Goal: Find specific page/section: Find specific page/section

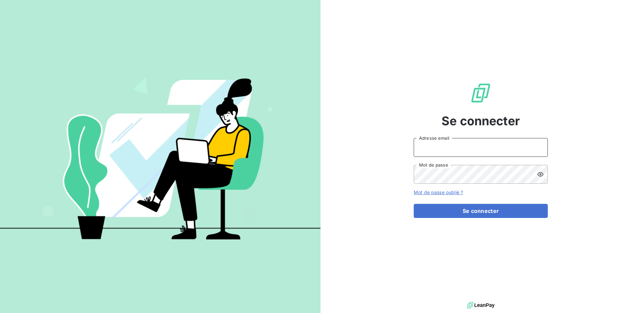
type input "r.dormy@geoxium.fr"
click at [452, 194] on link "Mot de passe oublié ?" at bounding box center [438, 192] width 49 height 6
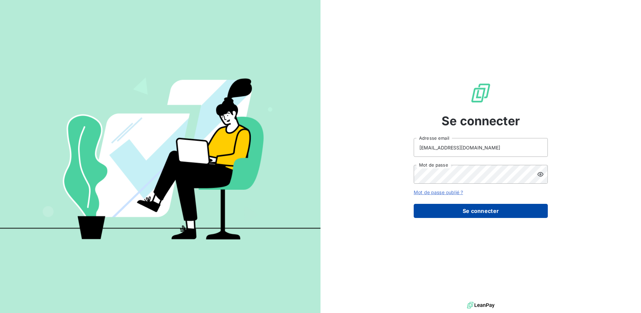
click at [478, 211] on button "Se connecter" at bounding box center [481, 211] width 134 height 14
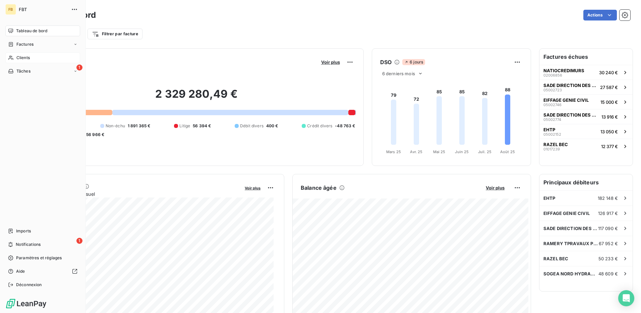
click at [15, 57] on div "Clients" at bounding box center [42, 57] width 75 height 11
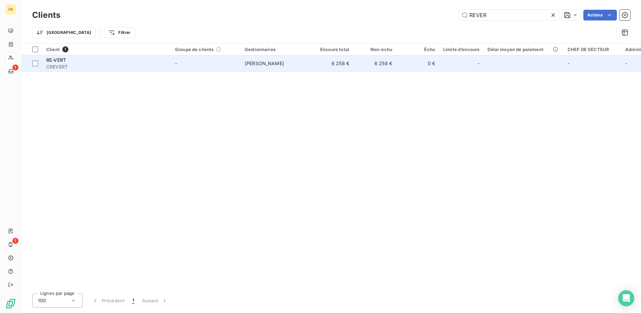
type input "REVER"
click at [142, 63] on div "RE-VERT" at bounding box center [106, 60] width 121 height 7
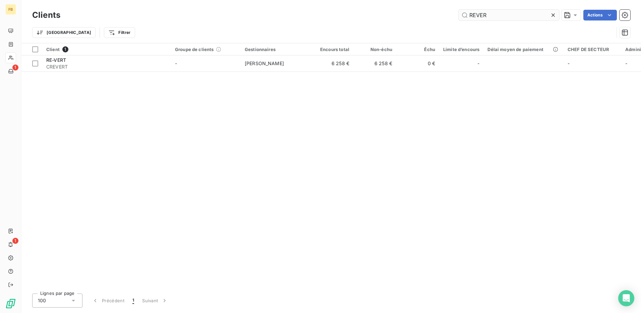
drag, startPoint x: 487, startPoint y: 14, endPoint x: 474, endPoint y: 16, distance: 13.6
click at [474, 16] on input "REVER" at bounding box center [509, 15] width 101 height 11
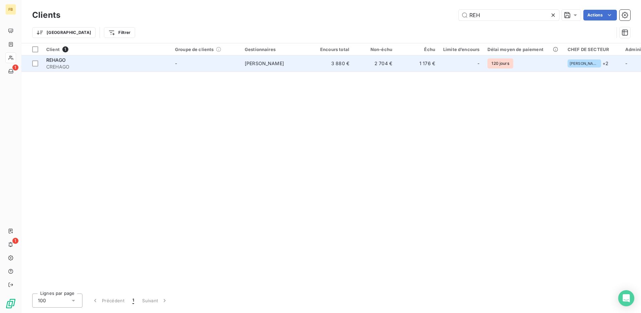
type input "REH"
click at [212, 60] on td "-" at bounding box center [206, 63] width 70 height 16
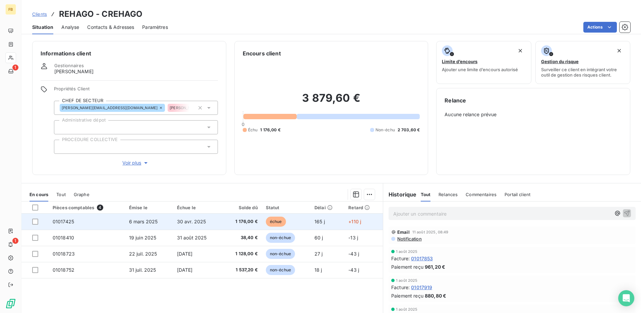
click at [253, 225] on td "1 176,00 €" at bounding box center [242, 221] width 40 height 16
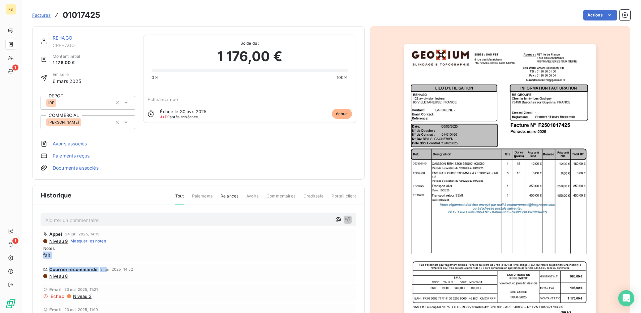
drag, startPoint x: 105, startPoint y: 268, endPoint x: 80, endPoint y: 247, distance: 32.6
drag, startPoint x: 80, startPoint y: 247, endPoint x: 211, endPoint y: 267, distance: 131.9
click at [211, 267] on div "Courrier recommandé 3 juin 2025, 14:52" at bounding box center [198, 268] width 311 height 5
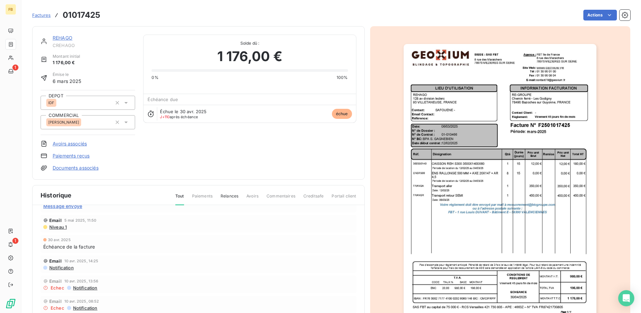
click at [483, 176] on img "button" at bounding box center [500, 180] width 193 height 273
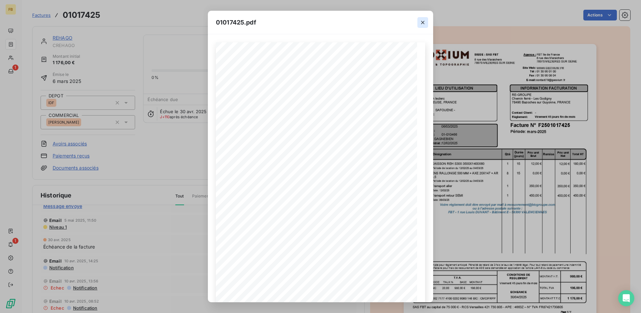
click at [424, 21] on icon "button" at bounding box center [422, 22] width 3 height 3
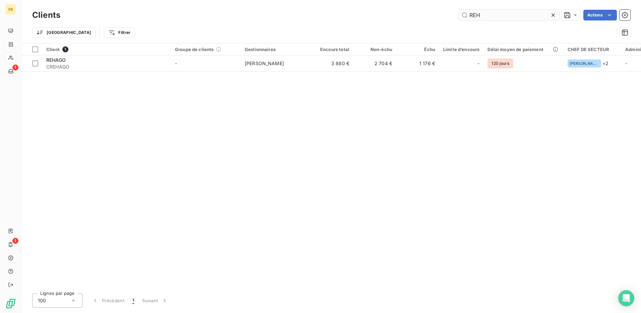
click at [495, 16] on input "REH" at bounding box center [509, 15] width 101 height 11
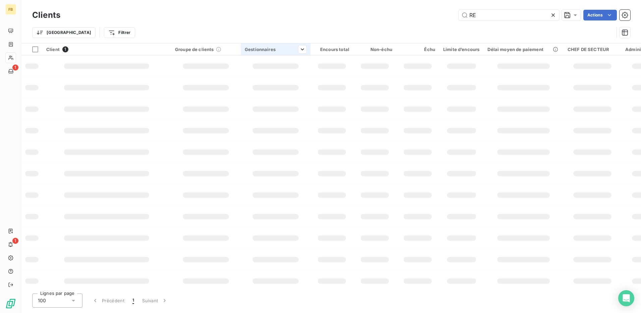
type input "R"
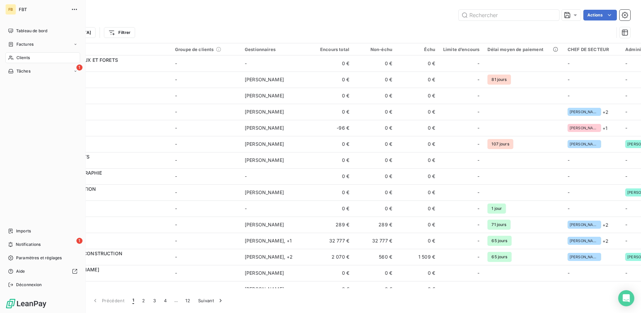
click at [25, 57] on span "Clients" at bounding box center [22, 58] width 13 height 6
click at [22, 48] on div "Factures" at bounding box center [42, 44] width 75 height 11
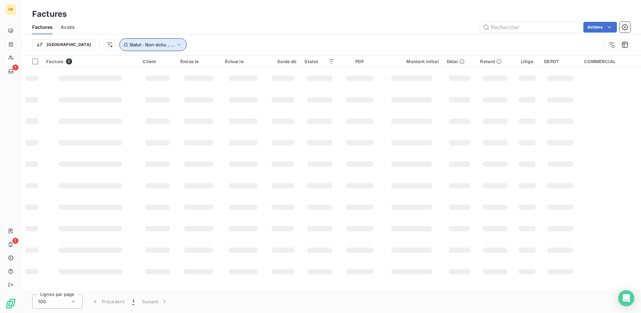
click at [129, 42] on span "Statut : Non-échu , ..." at bounding box center [151, 44] width 45 height 5
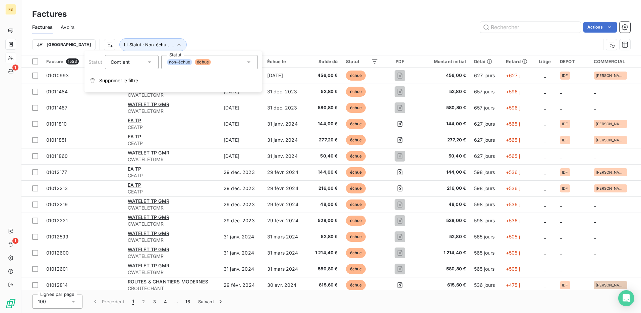
click at [217, 67] on div "non-échue échue" at bounding box center [209, 62] width 97 height 14
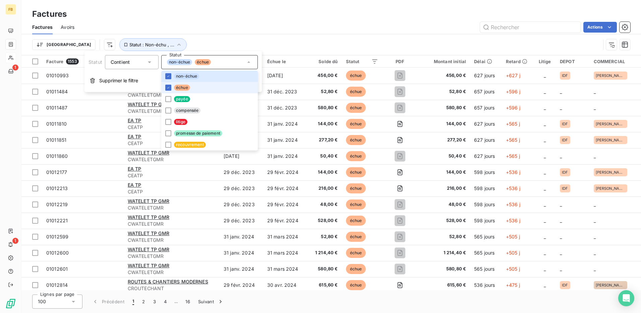
click at [166, 85] on div at bounding box center [168, 88] width 6 height 6
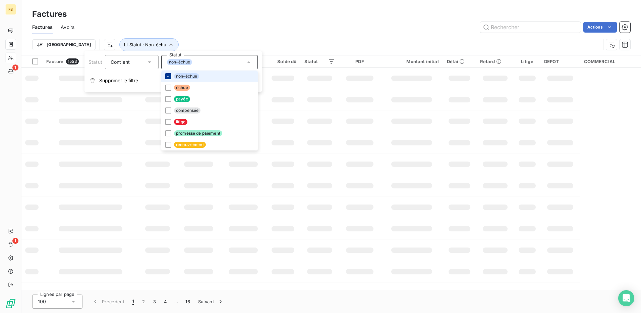
click at [167, 79] on li "non-échue" at bounding box center [209, 75] width 97 height 11
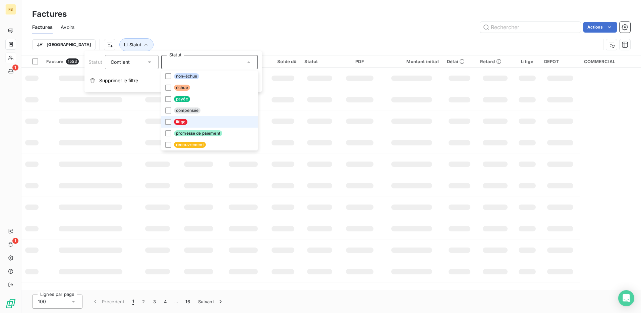
click at [167, 120] on div at bounding box center [168, 122] width 6 height 6
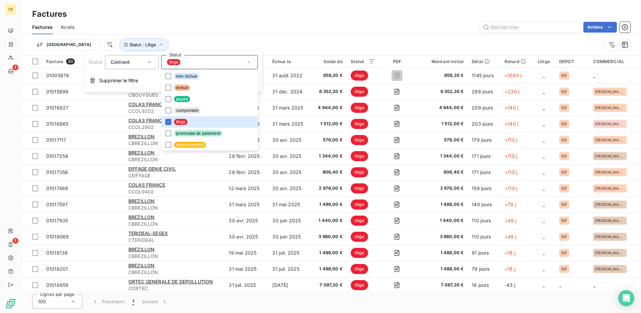
click at [116, 63] on span "Contient" at bounding box center [120, 62] width 19 height 6
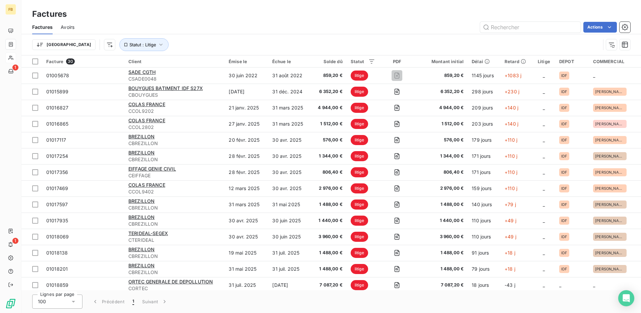
click at [175, 36] on div "Trier Statut : Litige" at bounding box center [331, 44] width 598 height 21
click at [76, 44] on html "FB 1 1 Factures Factures Avoirs Actions Trier Statut : Litige Facture 30 Client…" at bounding box center [320, 156] width 641 height 313
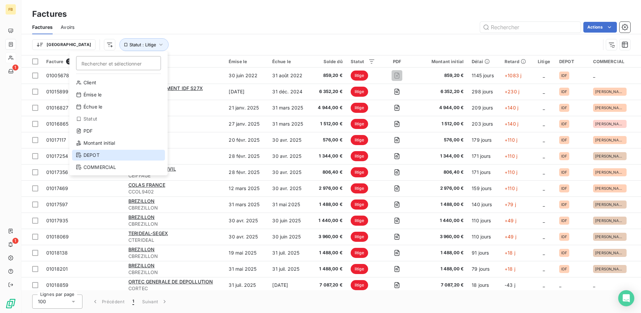
click at [104, 154] on div "DEPOT" at bounding box center [118, 155] width 93 height 11
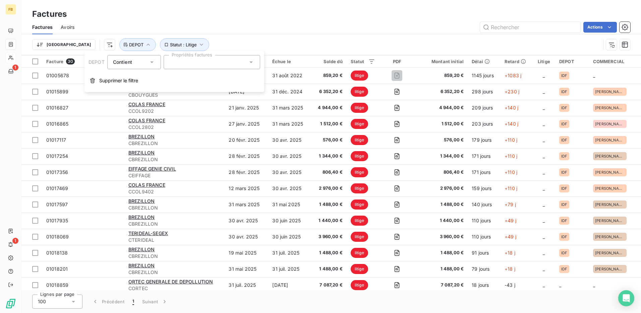
click at [204, 63] on div at bounding box center [212, 62] width 97 height 14
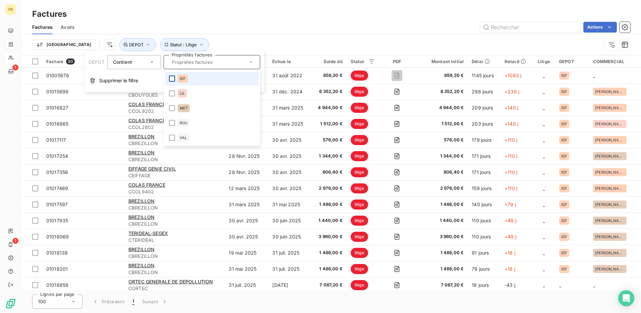
click at [175, 79] on li "IDF" at bounding box center [212, 78] width 94 height 13
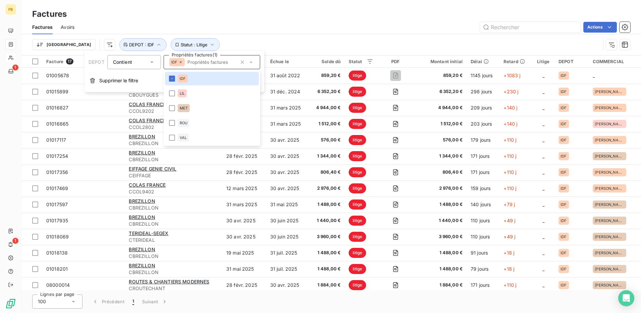
click at [329, 37] on div "Trier Statut : Litige DEPOT : IDF" at bounding box center [331, 44] width 598 height 21
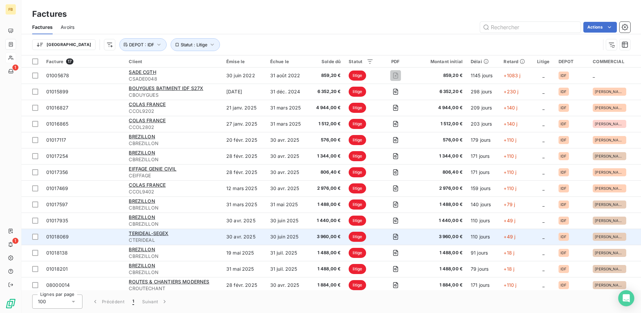
click at [216, 238] on span "CTERIDEAL" at bounding box center [174, 240] width 90 height 7
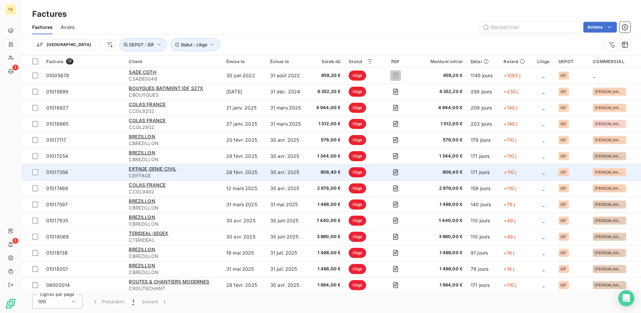
click at [230, 174] on td "28 févr. 2025" at bounding box center [244, 172] width 44 height 16
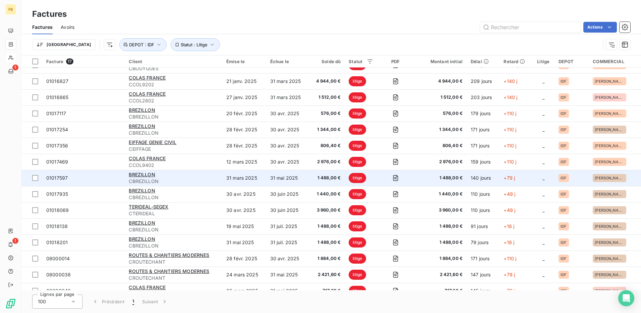
scroll to position [52, 0]
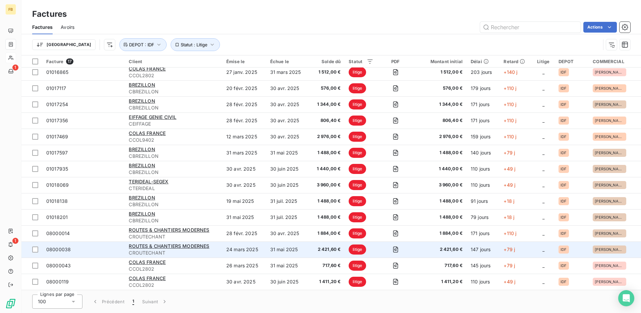
click at [252, 250] on td "24 mars 2025" at bounding box center [244, 249] width 44 height 16
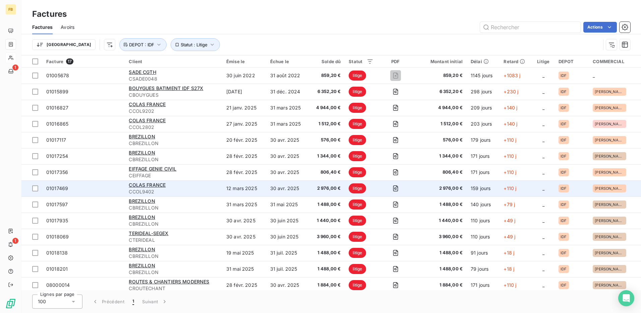
click at [220, 193] on td "COLAS FRANCE CCOL9402" at bounding box center [174, 188] width 98 height 16
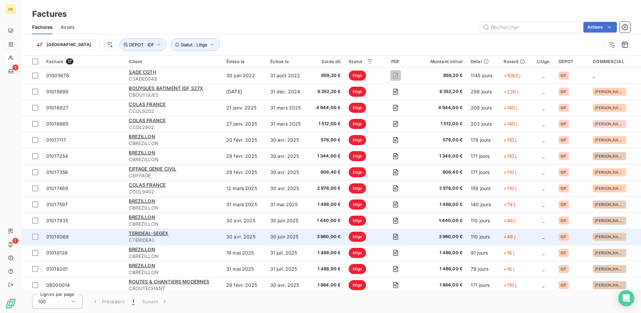
click at [213, 241] on span "CTERIDEAL" at bounding box center [174, 240] width 90 height 7
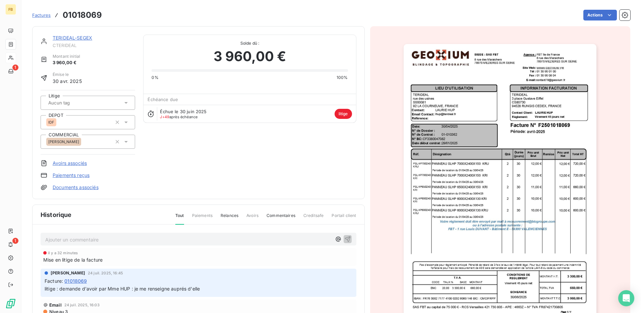
click at [242, 151] on div "TERIDEAL-SEGEX CTERIDEAL Montant initial 3 960,00 € Émise le 30 avr. 2025 Litig…" at bounding box center [199, 113] width 316 height 156
